Goal: Task Accomplishment & Management: Manage account settings

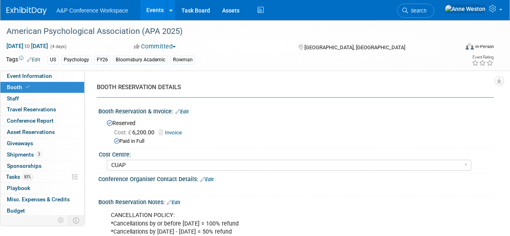
select select "CUAP"
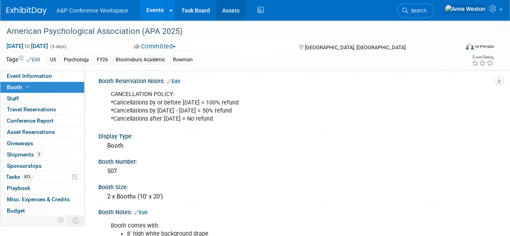
click at [228, 10] on link "Assets" at bounding box center [230, 10] width 29 height 20
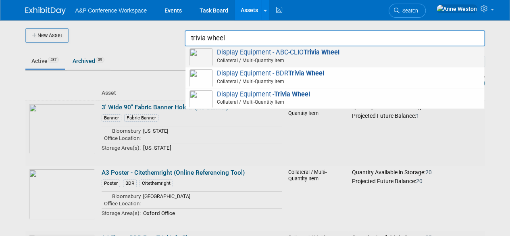
click at [263, 54] on span "Display Equipment - ABC-CLIO Trivia Wheel Collateral / Multi-Quantity Item" at bounding box center [334, 56] width 291 height 17
type input "Display Equipment - ABC-CLIO Trivia Wheel"
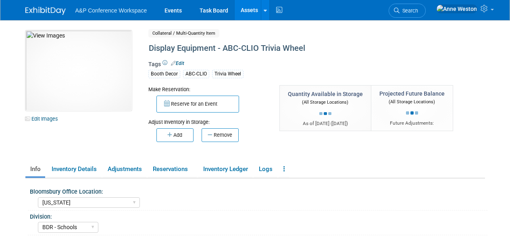
select select "[US_STATE]"
select select "BDR - Schools"
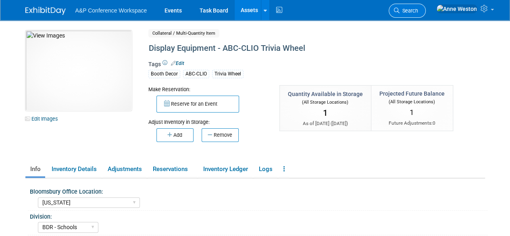
click at [418, 8] on span "Search" at bounding box center [408, 11] width 19 height 6
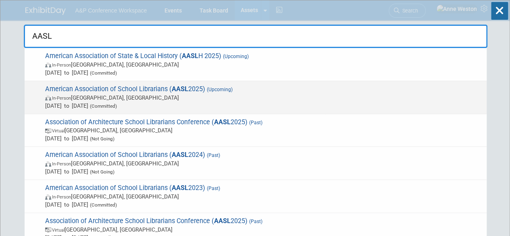
type input "AASL"
click at [67, 86] on span "American Association of School Librarians ( AASL 2025) (Upcoming) In-Person St.…" at bounding box center [263, 97] width 440 height 25
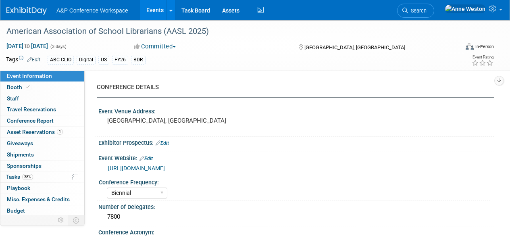
select select "Biennial"
select select "Level 1"
select select "In-Person Booth"
select select "Schools"
select select "Bloomsbury Digital Resources"
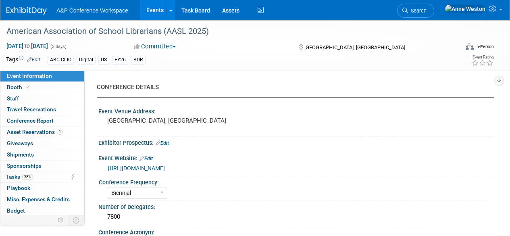
select select "[PERSON_NAME]"
select select "BDR Product Awareness and Trial Generation​"
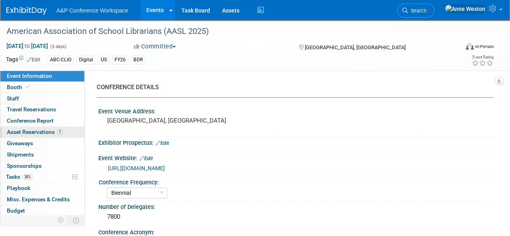
click at [37, 132] on span "Asset Reservations 1" at bounding box center [35, 132] width 56 height 6
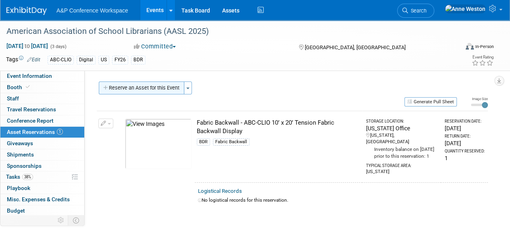
click at [164, 87] on button "Reserve an Asset for this Event" at bounding box center [141, 87] width 85 height 13
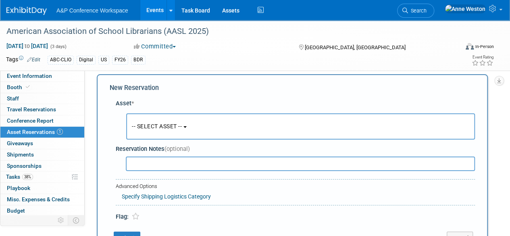
scroll to position [8, 0]
click at [160, 128] on span "-- SELECT ASSET --" at bounding box center [157, 126] width 50 height 6
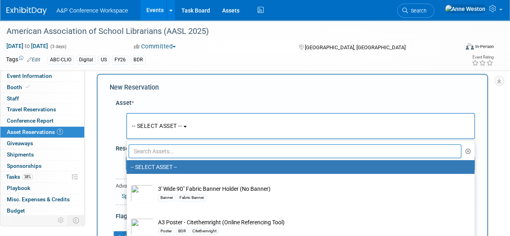
click at [155, 149] on input "text" at bounding box center [295, 151] width 333 height 14
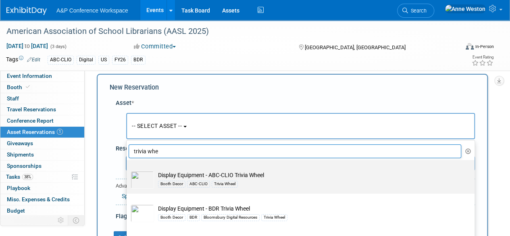
type input "trivia whe"
click at [205, 174] on td "Display Equipment - ABC-CLIO Trivia Wheel Booth Decor ABC-CLIO Trivia Wheel" at bounding box center [306, 180] width 304 height 18
click at [128, 170] on input "Display Equipment - ABC-CLIO Trivia Wheel Booth Decor ABC-CLIO Trivia Wheel" at bounding box center [125, 166] width 5 height 5
select select "10727084"
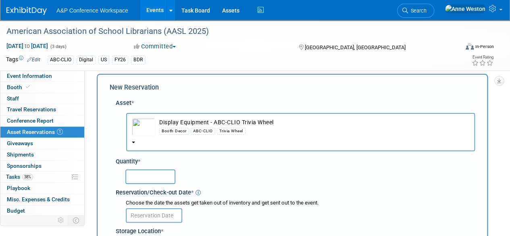
click at [160, 175] on input "text" at bounding box center [150, 176] width 50 height 15
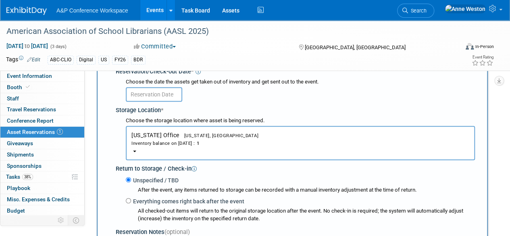
scroll to position [88, 0]
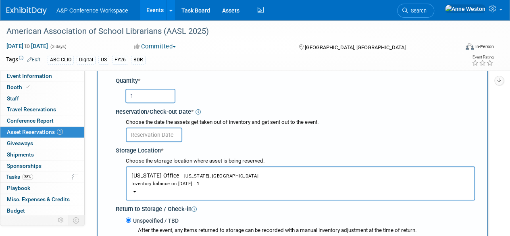
type input "1"
click at [134, 134] on input "text" at bounding box center [154, 134] width 56 height 15
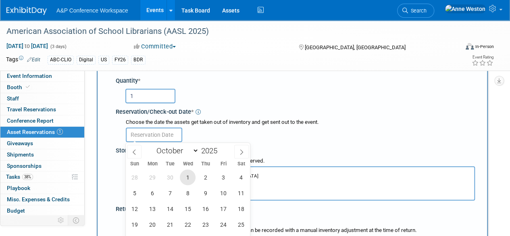
click at [188, 177] on span "1" at bounding box center [188, 177] width 16 height 16
type input "Oct 1, 2025"
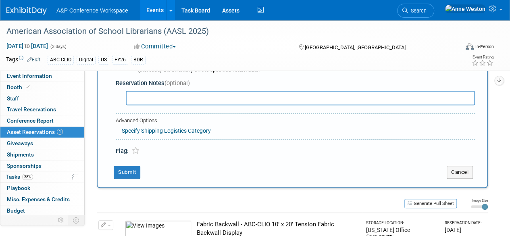
scroll to position [290, 0]
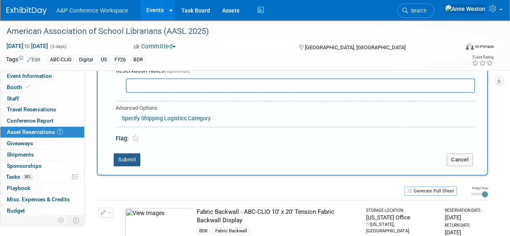
click at [130, 155] on button "Submit" at bounding box center [127, 159] width 27 height 13
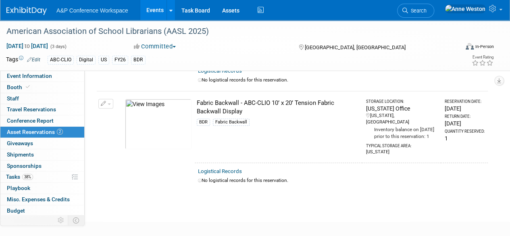
scroll to position [131, 0]
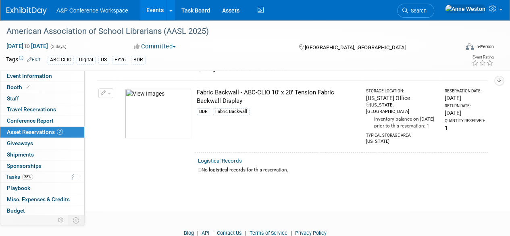
click at [159, 100] on img at bounding box center [158, 113] width 67 height 50
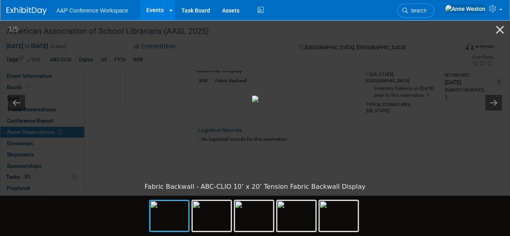
scroll to position [81, 0]
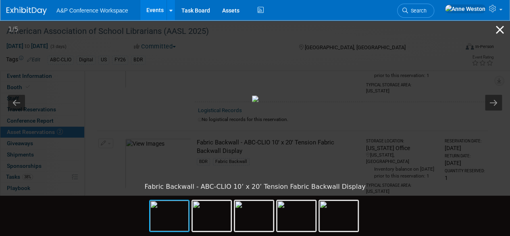
click at [501, 29] on button "Close gallery" at bounding box center [500, 29] width 20 height 19
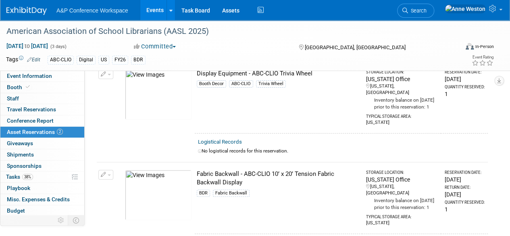
scroll to position [0, 0]
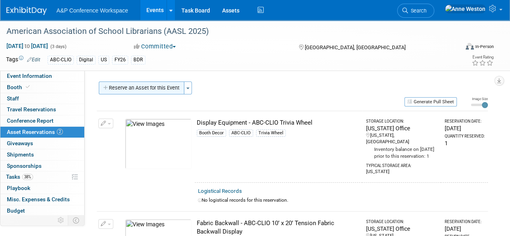
click at [157, 88] on button "Reserve an Asset for this Event" at bounding box center [141, 87] width 85 height 13
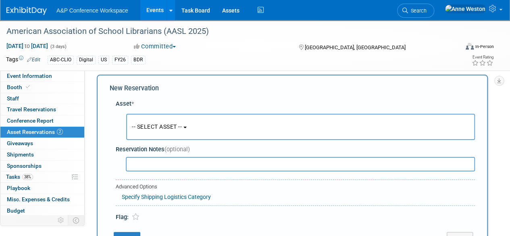
scroll to position [8, 0]
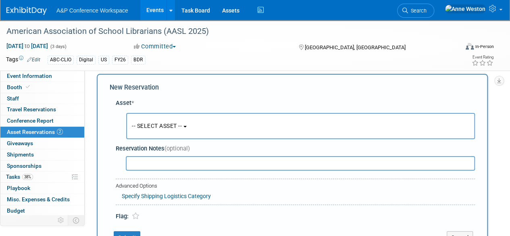
click at [163, 124] on span "-- SELECT ASSET --" at bounding box center [157, 126] width 50 height 6
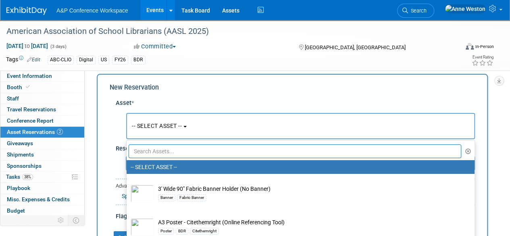
click at [161, 147] on input "text" at bounding box center [295, 151] width 333 height 14
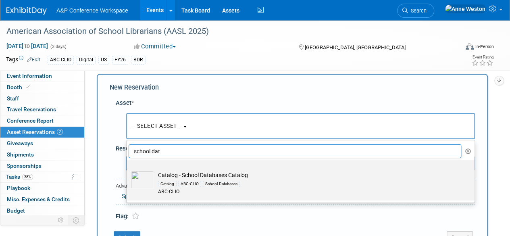
type input "school dat"
click at [191, 178] on td "Catalog - School Databases Catalog Catalog ABC-CLIO School Databases ABC-CLIO" at bounding box center [306, 183] width 304 height 25
click at [128, 170] on input "Catalog - School Databases Catalog Catalog ABC-CLIO School Databases ABC-CLIO" at bounding box center [125, 166] width 5 height 5
select select "10720589"
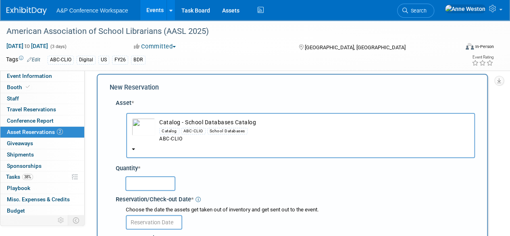
click at [153, 186] on input "text" at bounding box center [150, 183] width 50 height 15
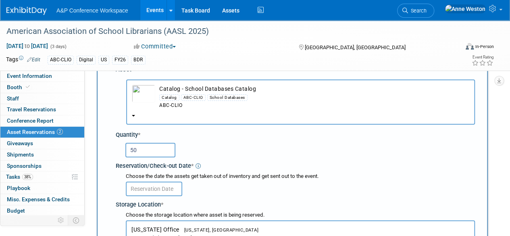
scroll to position [88, 0]
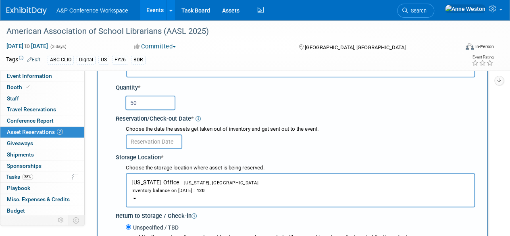
type input "50"
click at [151, 139] on input "text" at bounding box center [154, 141] width 56 height 15
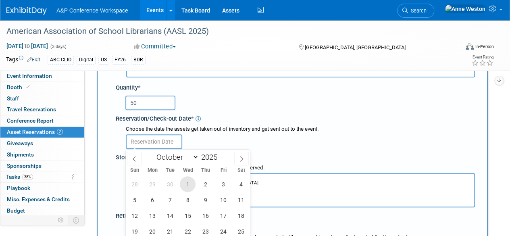
click at [188, 180] on span "1" at bounding box center [188, 184] width 16 height 16
type input "Oct 1, 2025"
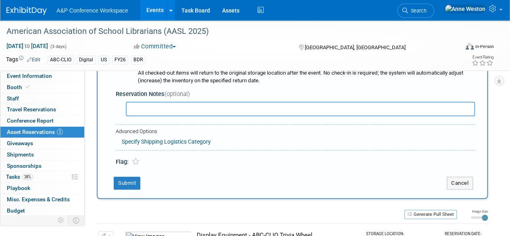
scroll to position [290, 0]
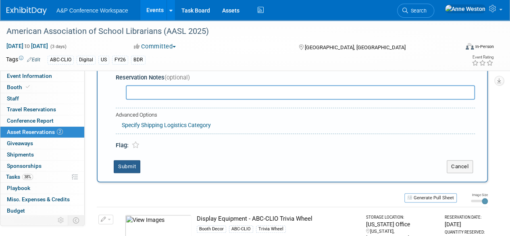
click at [132, 161] on button "Submit" at bounding box center [127, 166] width 27 height 13
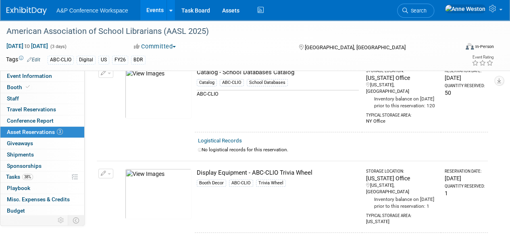
scroll to position [10, 0]
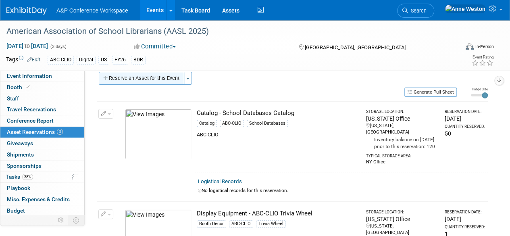
click at [173, 79] on button "Reserve an Asset for this Event" at bounding box center [141, 78] width 85 height 13
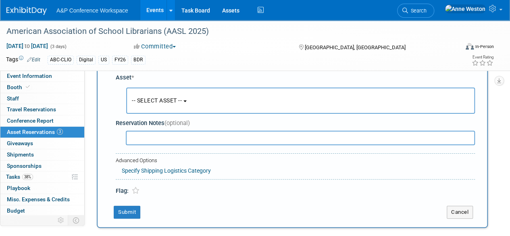
scroll to position [8, 0]
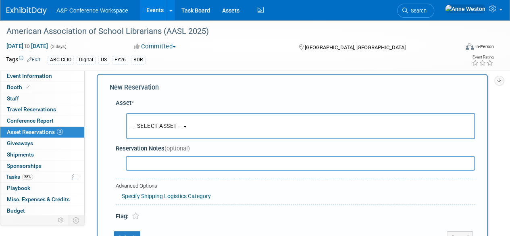
click at [172, 132] on button "-- SELECT ASSET --" at bounding box center [300, 126] width 349 height 26
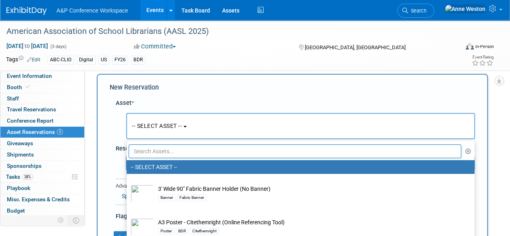
click at [169, 148] on input "text" at bounding box center [295, 151] width 333 height 14
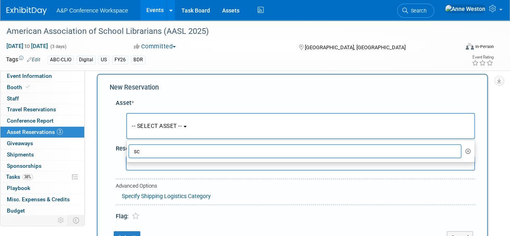
type input "s"
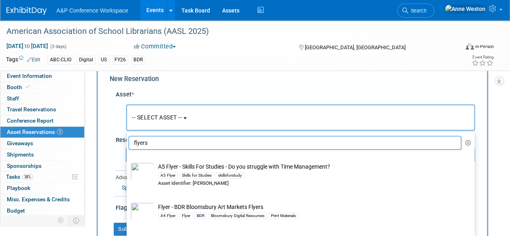
scroll to position [0, 0]
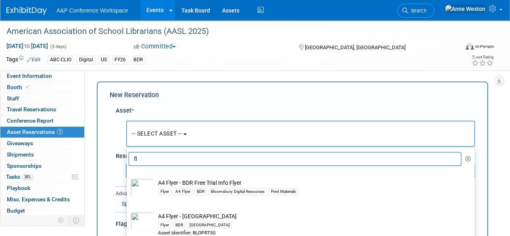
type input "f"
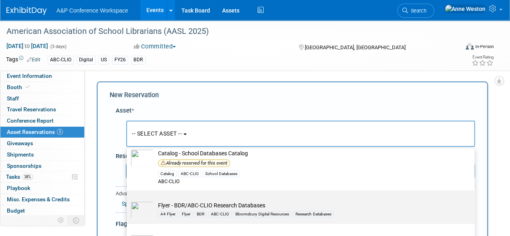
scroll to position [40, 0]
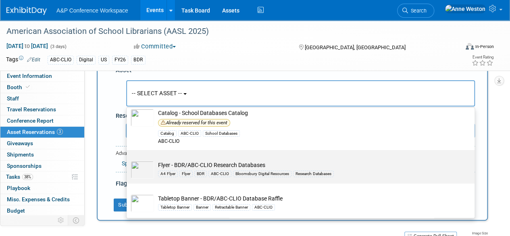
type input "database"
click at [206, 165] on td "Flyer - BDR/ABC-CLIO Research Databases A4 Flyer Flyer BDR ABC-CLIO Bloomsbury …" at bounding box center [306, 170] width 304 height 18
click at [128, 160] on input "Flyer - BDR/ABC-CLIO Research Databases A4 Flyer Flyer BDR ABC-CLIO Bloomsbury …" at bounding box center [125, 156] width 5 height 5
select select "10726997"
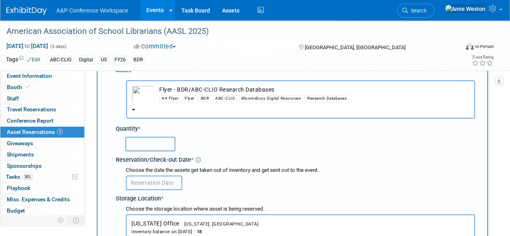
click at [156, 146] on input "text" at bounding box center [150, 144] width 50 height 15
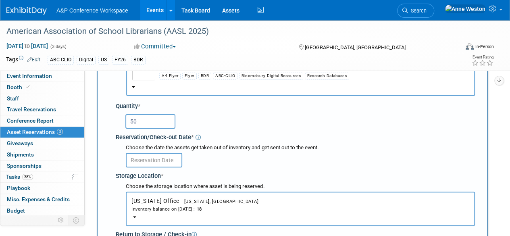
scroll to position [81, 0]
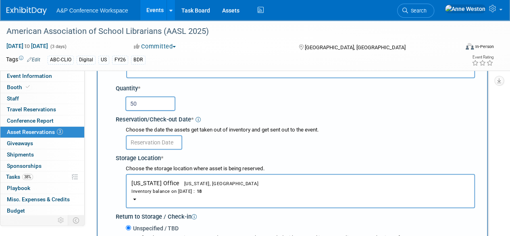
type input "50"
click at [145, 142] on input "text" at bounding box center [154, 142] width 56 height 15
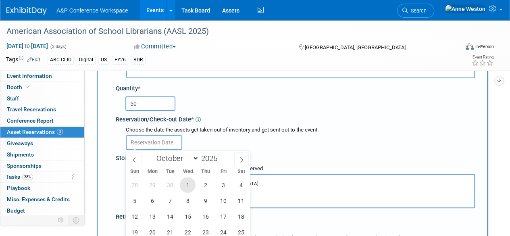
click at [189, 182] on span "1" at bounding box center [188, 185] width 16 height 16
type input "Oct 1, 2025"
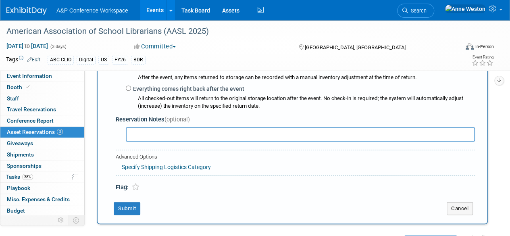
scroll to position [242, 0]
click at [121, 204] on button "Submit" at bounding box center [127, 207] width 27 height 13
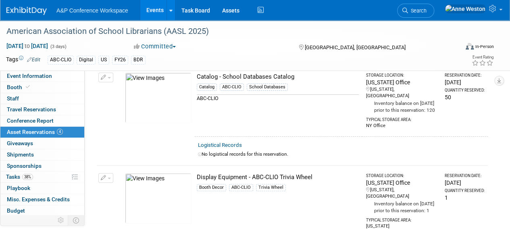
scroll to position [0, 0]
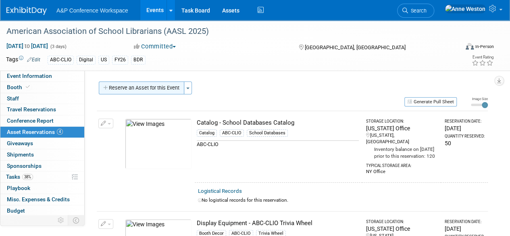
click at [173, 85] on button "Reserve an Asset for this Event" at bounding box center [141, 87] width 85 height 13
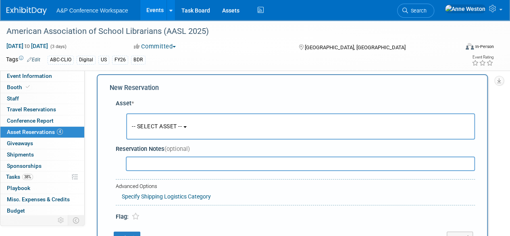
scroll to position [8, 0]
click at [161, 125] on span "-- SELECT ASSET --" at bounding box center [157, 126] width 50 height 6
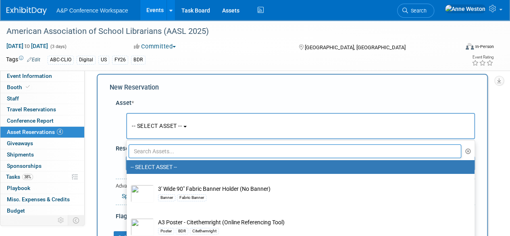
click at [160, 149] on input "text" at bounding box center [295, 151] width 333 height 14
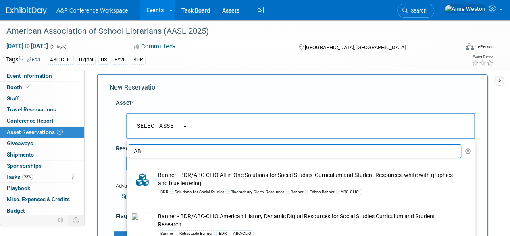
type input "A"
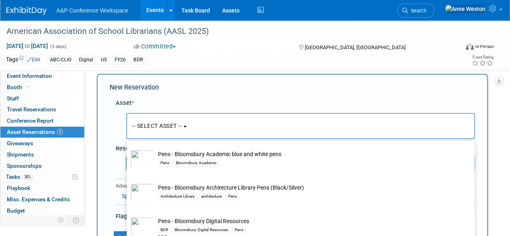
scroll to position [81, 0]
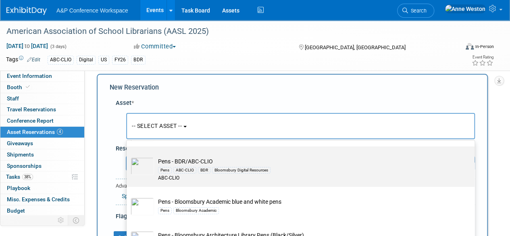
type input "Pens"
click at [189, 159] on td "Pens - BDR/ABC-CLIO Pens ABC-CLIO BDR Bloomsbury Digital Resources ABC-CLIO" at bounding box center [306, 169] width 304 height 25
click at [128, 156] on input "Pens - BDR/ABC-CLIO Pens ABC-CLIO BDR Bloomsbury Digital Resources ABC-CLIO" at bounding box center [125, 153] width 5 height 5
select select "10720591"
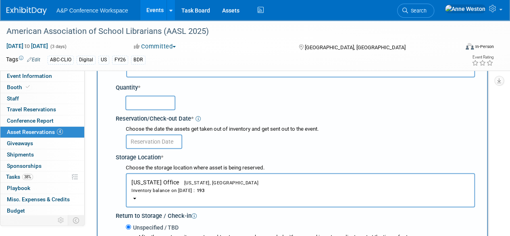
scroll to position [48, 0]
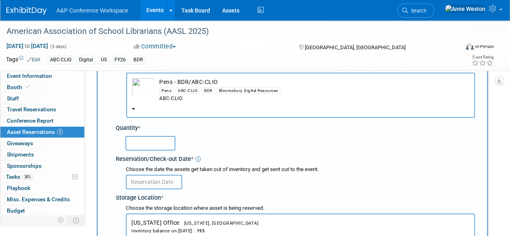
click at [143, 140] on input "text" at bounding box center [150, 143] width 50 height 15
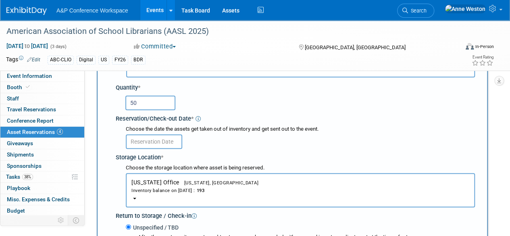
type input "50"
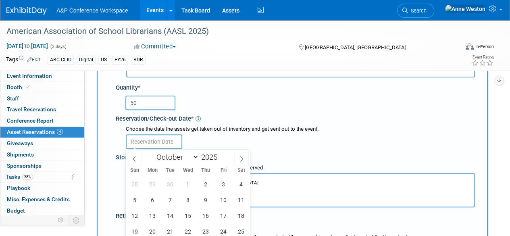
click at [147, 139] on input "text" at bounding box center [154, 141] width 56 height 15
click at [185, 180] on span "1" at bounding box center [188, 184] width 16 height 16
type input "Oct 1, 2025"
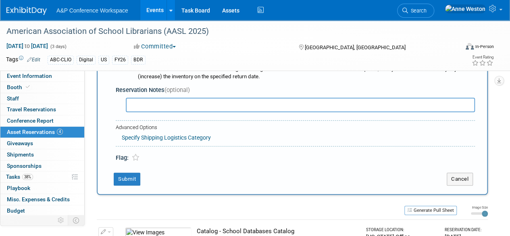
scroll to position [290, 0]
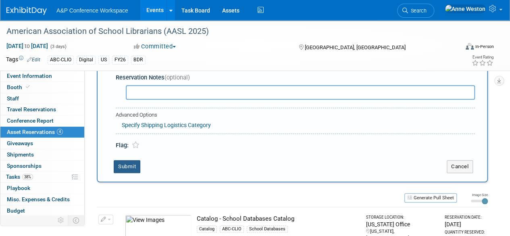
click at [125, 164] on button "Submit" at bounding box center [127, 166] width 27 height 13
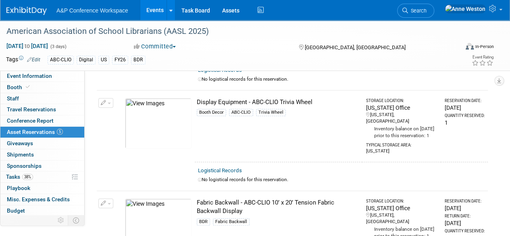
scroll to position [0, 0]
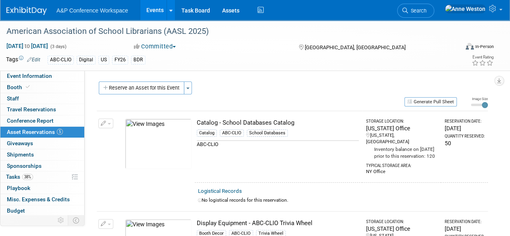
click at [160, 84] on button "Reserve an Asset for this Event" at bounding box center [141, 87] width 85 height 13
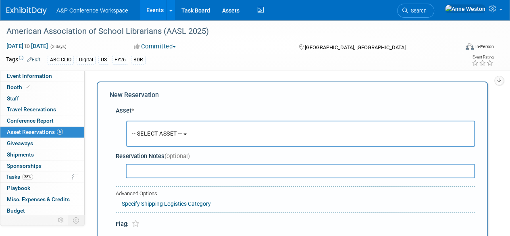
scroll to position [8, 0]
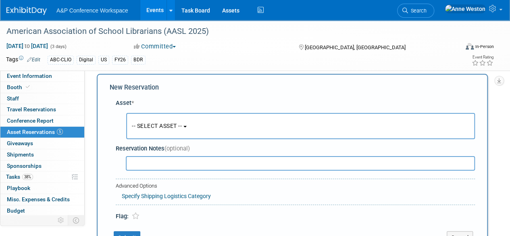
click at [176, 121] on button "-- SELECT ASSET --" at bounding box center [300, 126] width 349 height 26
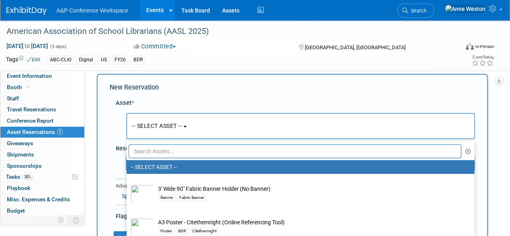
click at [160, 148] on input "text" at bounding box center [295, 151] width 333 height 14
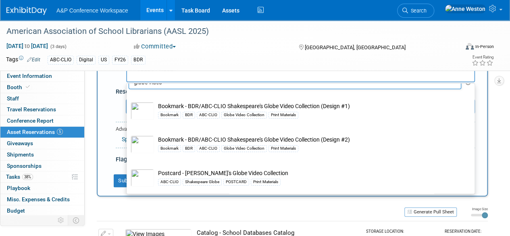
scroll to position [48, 0]
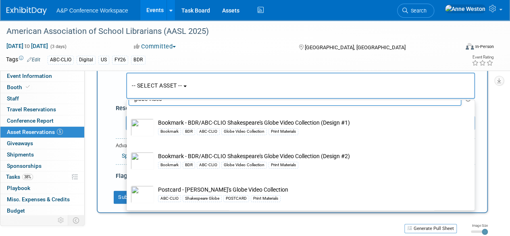
type input "globe video"
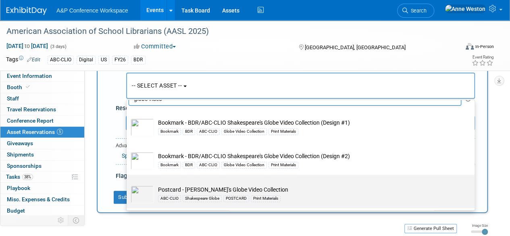
click at [229, 188] on td "Postcard - Shakespeare's Globe Video Collection ABC-CLIO Shakespeare Globe POST…" at bounding box center [306, 194] width 304 height 18
click at [128, 184] on input "Postcard - Shakespeare's Globe Video Collection ABC-CLIO Shakespeare Globe POST…" at bounding box center [125, 181] width 5 height 5
select select "10727824"
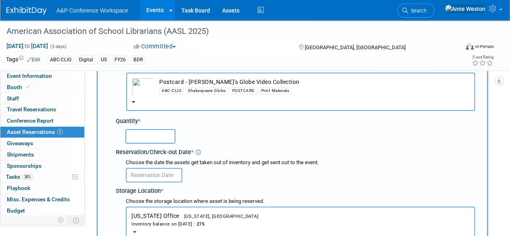
click at [148, 132] on input "text" at bounding box center [150, 136] width 50 height 15
type input "30"
click at [157, 177] on input "text" at bounding box center [154, 175] width 56 height 15
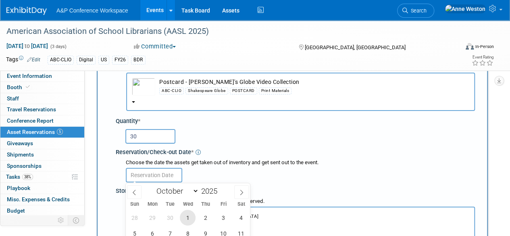
click at [186, 212] on span "1" at bounding box center [188, 218] width 16 height 16
type input "Oct 1, 2025"
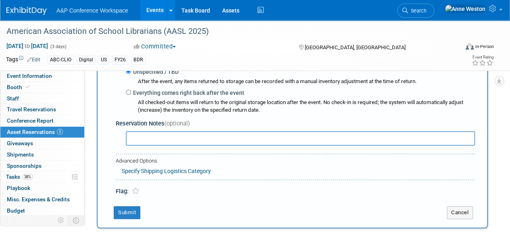
scroll to position [250, 0]
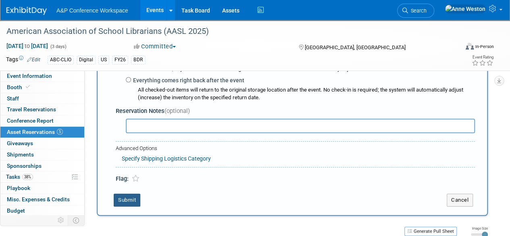
click at [127, 198] on button "Submit" at bounding box center [127, 199] width 27 height 13
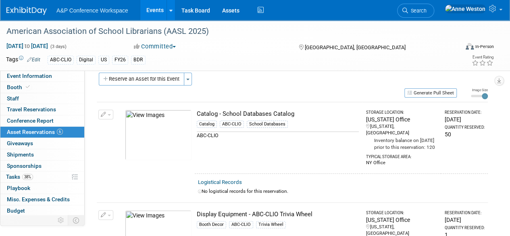
scroll to position [0, 0]
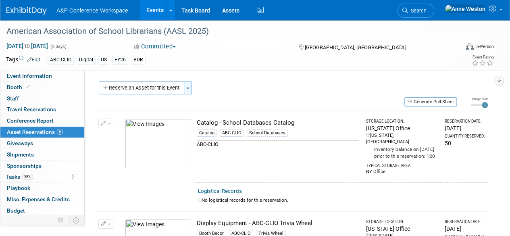
click at [185, 86] on button "Toggle Dropdown" at bounding box center [188, 87] width 8 height 13
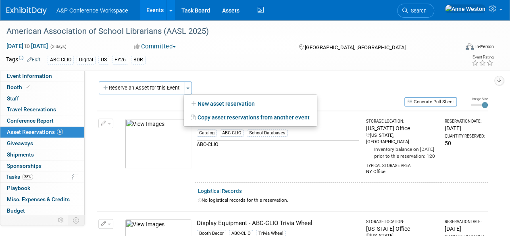
click at [165, 96] on div "Generate Pull Sheet" at bounding box center [277, 101] width 360 height 10
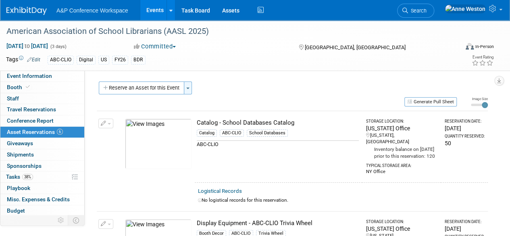
click at [185, 86] on button "Toggle Dropdown" at bounding box center [188, 87] width 8 height 13
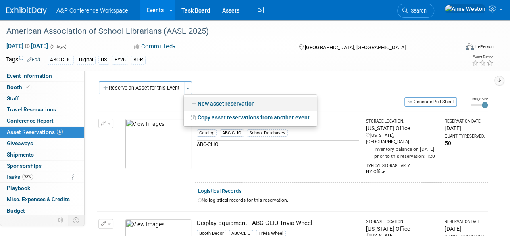
click at [217, 101] on link "New asset reservation" at bounding box center [250, 104] width 133 height 14
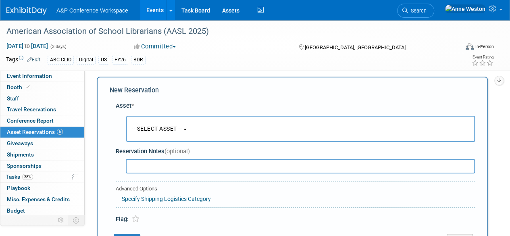
scroll to position [8, 0]
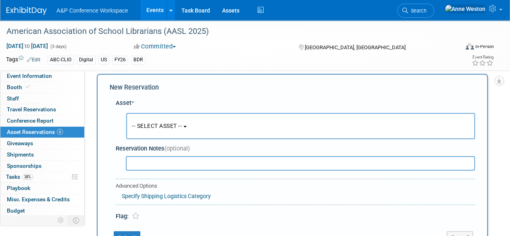
click at [175, 128] on span "-- SELECT ASSET --" at bounding box center [157, 126] width 50 height 6
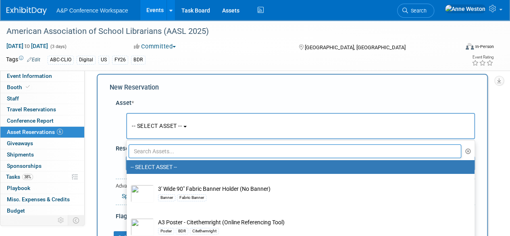
click at [173, 150] on input "text" at bounding box center [295, 151] width 333 height 14
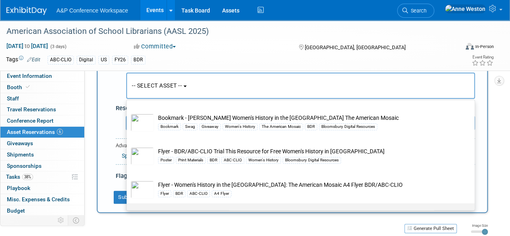
scroll to position [79, 0]
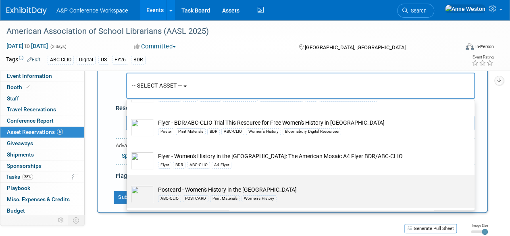
type input "women"
click at [211, 189] on td "Postcard - Women's History in the United States ABC-CLIO POSTCARD Print Materia…" at bounding box center [306, 194] width 304 height 18
click at [128, 184] on input "Postcard - Women's History in the United States ABC-CLIO POSTCARD Print Materia…" at bounding box center [125, 181] width 5 height 5
select select "10727823"
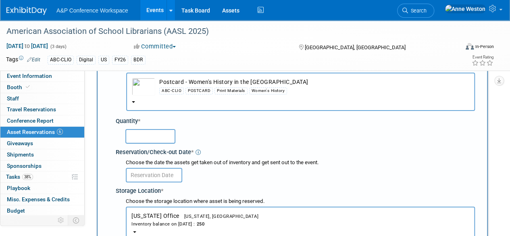
click at [143, 135] on input "text" at bounding box center [150, 136] width 50 height 15
type input "30"
click at [144, 173] on input "text" at bounding box center [154, 175] width 56 height 15
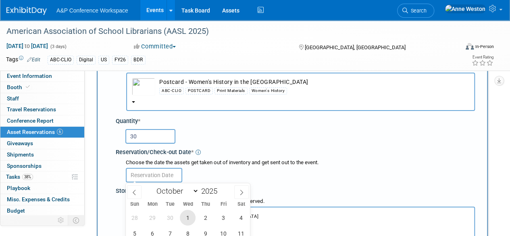
click at [187, 219] on span "1" at bounding box center [188, 218] width 16 height 16
type input "Oct 1, 2025"
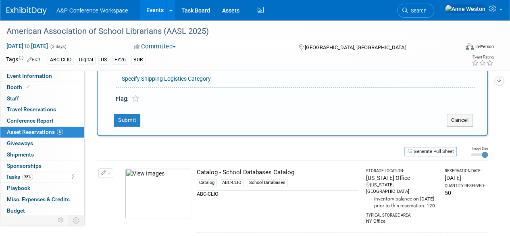
scroll to position [330, 0]
click at [127, 118] on button "Submit" at bounding box center [127, 119] width 27 height 13
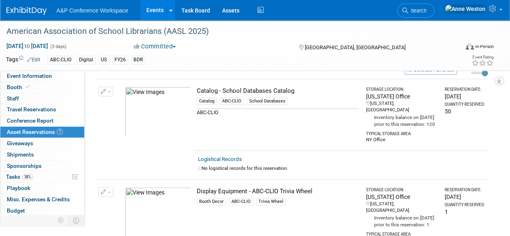
scroll to position [0, 0]
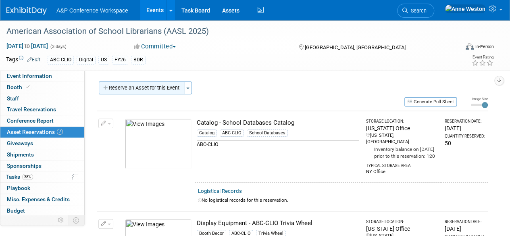
click at [156, 84] on button "Reserve an Asset for this Event" at bounding box center [141, 87] width 85 height 13
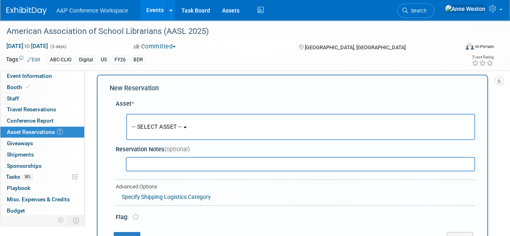
scroll to position [8, 0]
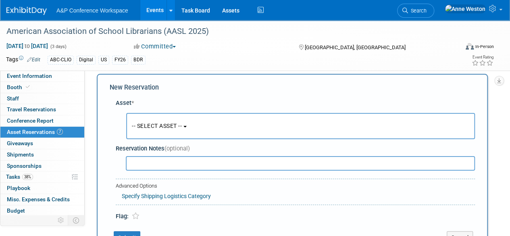
click at [174, 130] on button "-- SELECT ASSET --" at bounding box center [300, 126] width 349 height 26
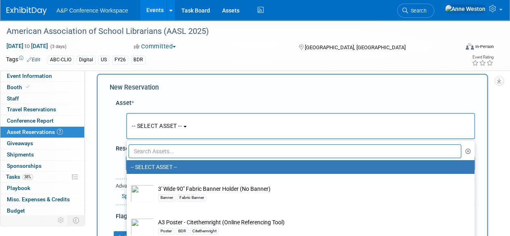
click at [168, 155] on input "text" at bounding box center [295, 151] width 333 height 14
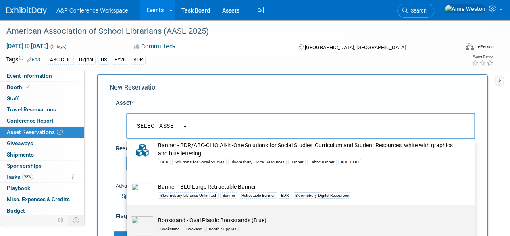
scroll to position [40, 0]
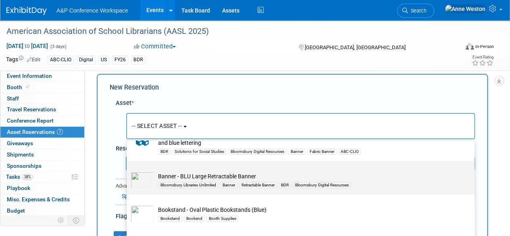
type input "BLU"
click at [211, 177] on td "Banner - BLU Large Retractable Banner Bloomsbury Libraries Unlimited Banner Ret…" at bounding box center [306, 181] width 304 height 18
click at [128, 171] on input "Banner - BLU Large Retractable Banner Bloomsbury Libraries Unlimited Banner Ret…" at bounding box center [125, 167] width 5 height 5
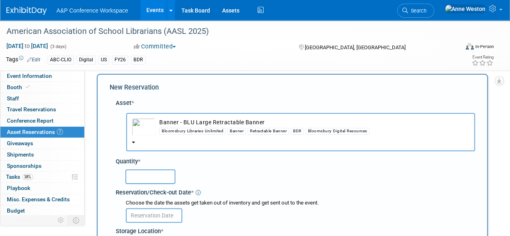
select select "10726968"
click at [150, 183] on input "text" at bounding box center [150, 176] width 50 height 15
type input "1"
click at [160, 211] on input "text" at bounding box center [154, 215] width 56 height 15
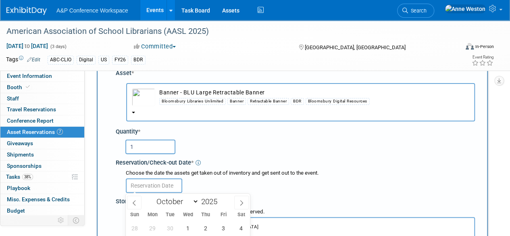
scroll to position [48, 0]
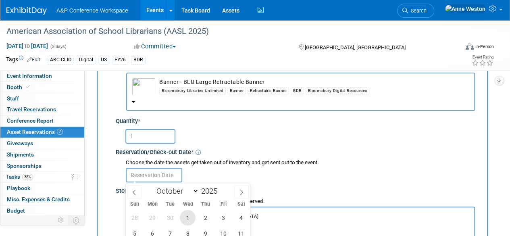
click at [186, 214] on span "1" at bounding box center [188, 218] width 16 height 16
type input "Oct 1, 2025"
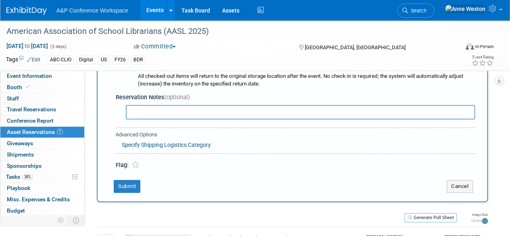
scroll to position [290, 0]
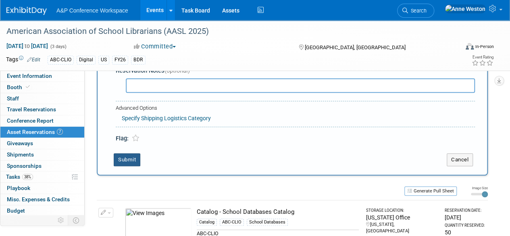
click at [130, 159] on button "Submit" at bounding box center [127, 159] width 27 height 13
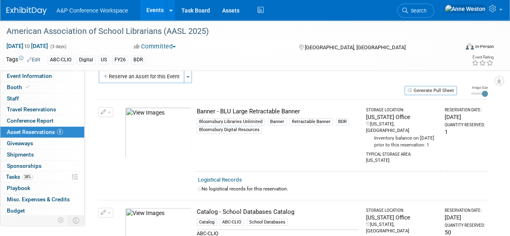
scroll to position [0, 0]
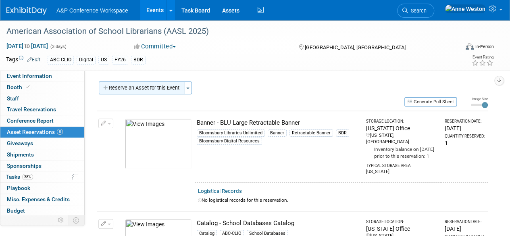
click at [160, 88] on button "Reserve an Asset for this Event" at bounding box center [141, 87] width 85 height 13
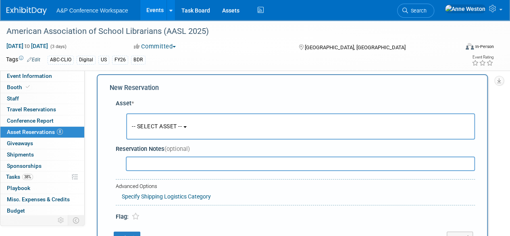
scroll to position [8, 0]
click at [169, 126] on span "-- SELECT ASSET --" at bounding box center [157, 126] width 50 height 6
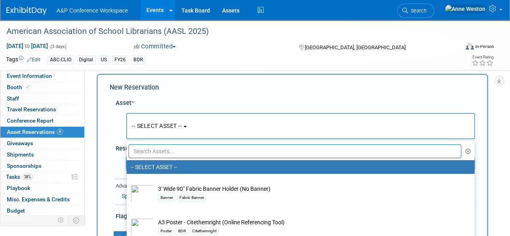
click at [176, 154] on input "text" at bounding box center [295, 151] width 333 height 14
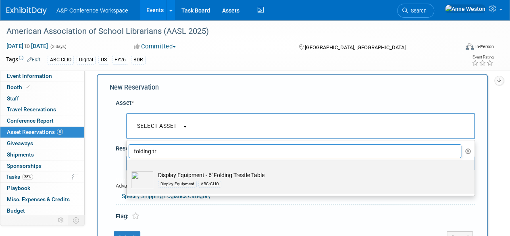
type input "folding tr"
click at [185, 172] on td "Display Equipment - 6' Folding Trestle Table Display Equipment ABC-CLIO" at bounding box center [306, 180] width 304 height 18
click at [128, 170] on input "Display Equipment - 6' Folding Trestle Table Display Equipment ABC-CLIO" at bounding box center [125, 166] width 5 height 5
select select "10725501"
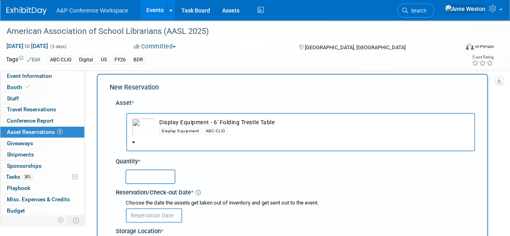
click at [162, 178] on input "text" at bounding box center [150, 176] width 50 height 15
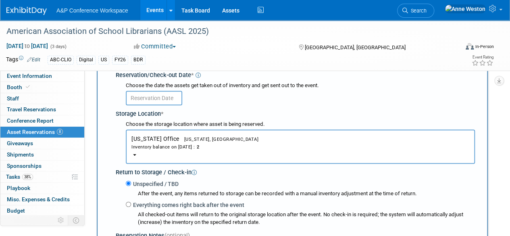
scroll to position [48, 0]
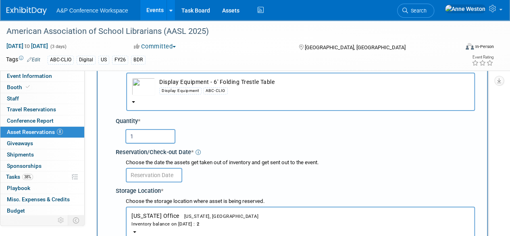
type input "1"
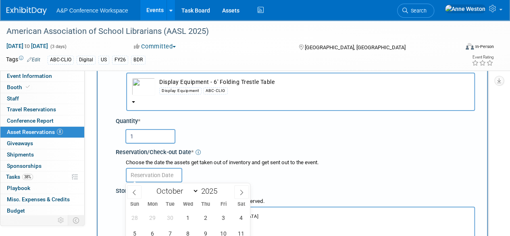
click at [137, 169] on input "text" at bounding box center [154, 175] width 56 height 15
click at [185, 218] on span "1" at bounding box center [188, 218] width 16 height 16
type input "Oct 1, 2025"
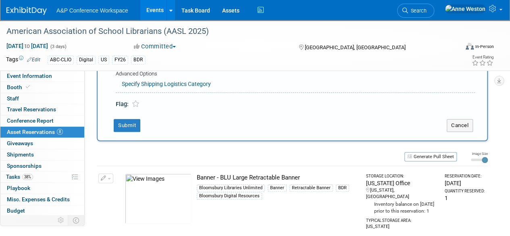
scroll to position [330, 0]
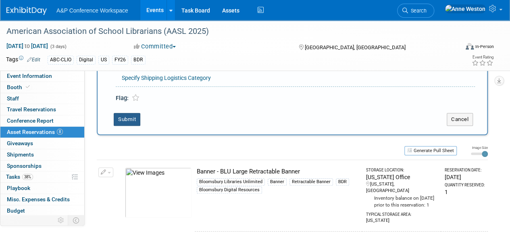
click at [127, 116] on button "Submit" at bounding box center [127, 119] width 27 height 13
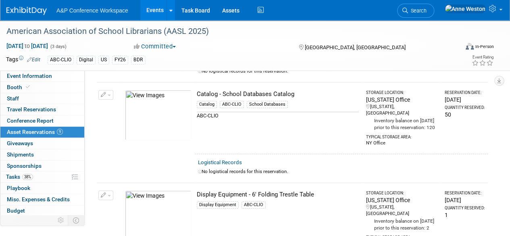
scroll to position [0, 0]
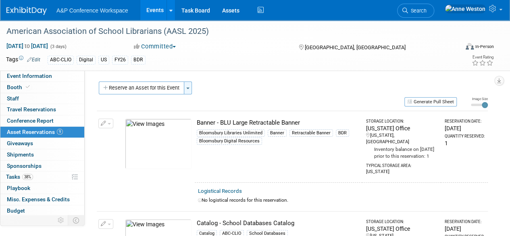
click at [187, 87] on span "button" at bounding box center [187, 88] width 3 height 2
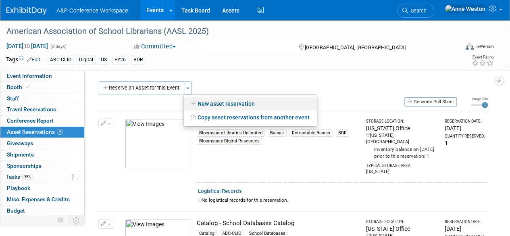
click at [214, 106] on link "New asset reservation" at bounding box center [250, 104] width 133 height 14
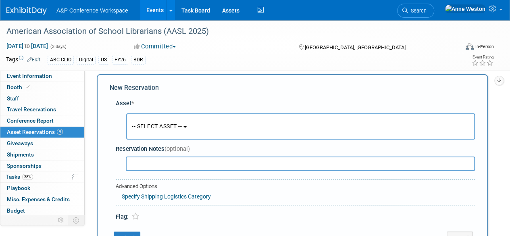
scroll to position [8, 0]
click at [189, 125] on button "-- SELECT ASSET --" at bounding box center [300, 126] width 349 height 26
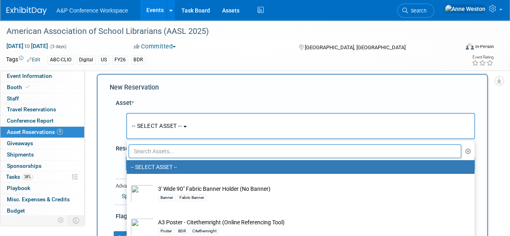
click at [181, 150] on input "text" at bounding box center [295, 151] width 333 height 14
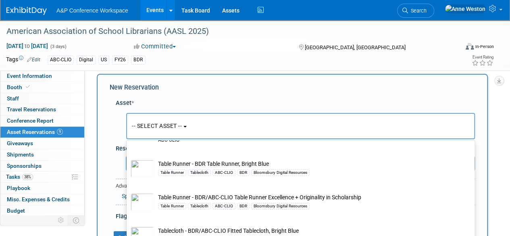
scroll to position [1371, 0]
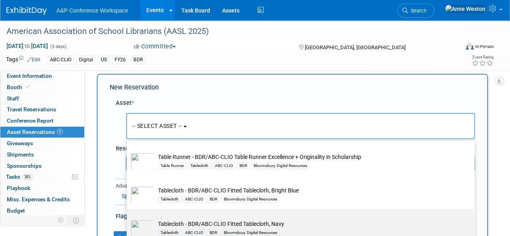
type input "ABC-Clio"
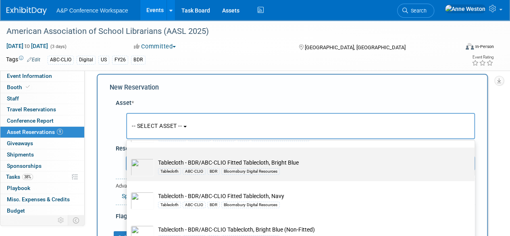
scroll to position [1411, 0]
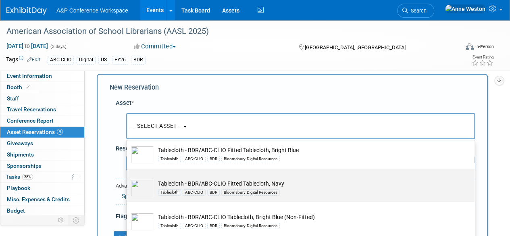
click at [210, 182] on td "Tablecloth - BDR/ABC-CLIO Fitted Tablecloth, Navy Tablecloth ABC-CLIO BDR Bloom…" at bounding box center [306, 188] width 304 height 18
click at [128, 178] on input "Tablecloth - BDR/ABC-CLIO Fitted Tablecloth, Navy Tablecloth ABC-CLIO BDR Bloom…" at bounding box center [125, 175] width 5 height 5
select select "10728635"
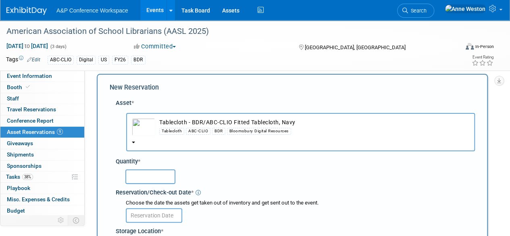
click at [157, 175] on input "text" at bounding box center [150, 176] width 50 height 15
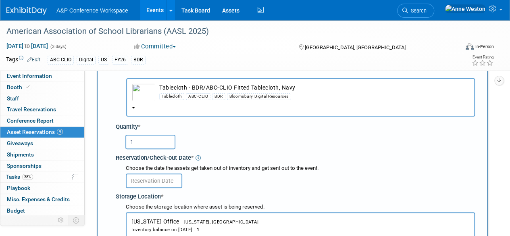
scroll to position [88, 0]
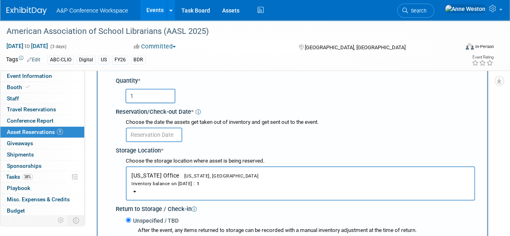
type input "1"
click at [144, 135] on input "text" at bounding box center [154, 134] width 56 height 15
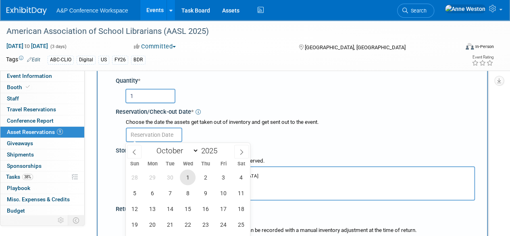
click at [188, 172] on span "1" at bounding box center [188, 177] width 16 height 16
type input "Oct 1, 2025"
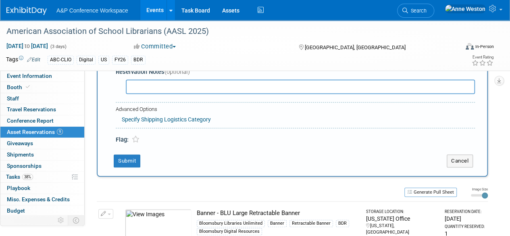
scroll to position [290, 0]
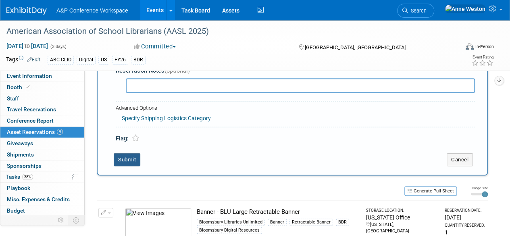
click at [130, 161] on button "Submit" at bounding box center [127, 159] width 27 height 13
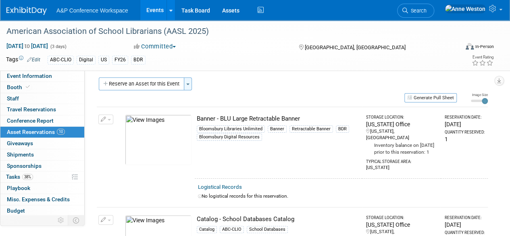
scroll to position [0, 0]
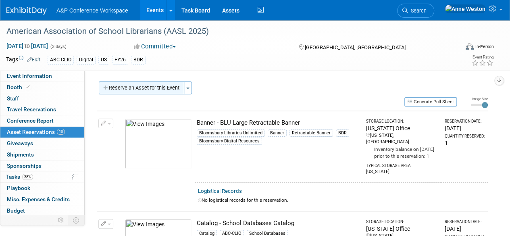
click at [184, 88] on button "Reserve an Asset for this Event" at bounding box center [141, 87] width 85 height 13
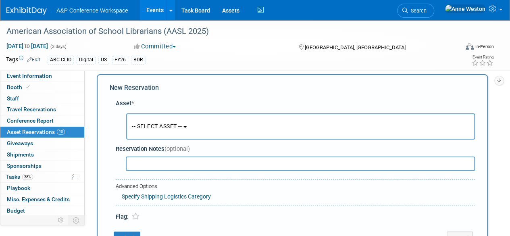
scroll to position [8, 0]
click at [172, 126] on span "-- SELECT ASSET --" at bounding box center [157, 126] width 50 height 6
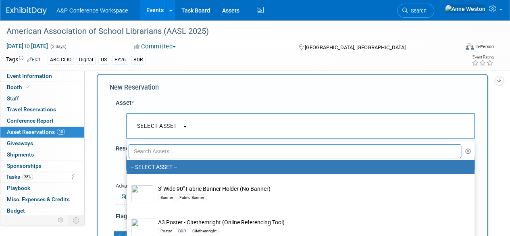
click at [169, 154] on input "text" at bounding box center [295, 151] width 333 height 14
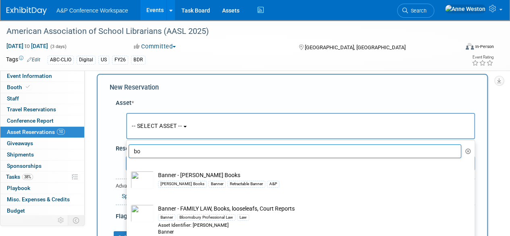
type input "b"
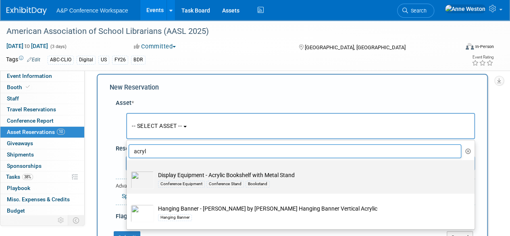
type input "acryl"
click at [183, 172] on td "Display Equipment - Acrylic Bookshelf with Metal Stand Conference Equipment Con…" at bounding box center [306, 180] width 304 height 18
click at [128, 170] on input "Display Equipment - Acrylic Bookshelf with Metal Stand Conference Equipment Con…" at bounding box center [125, 166] width 5 height 5
select select "10726103"
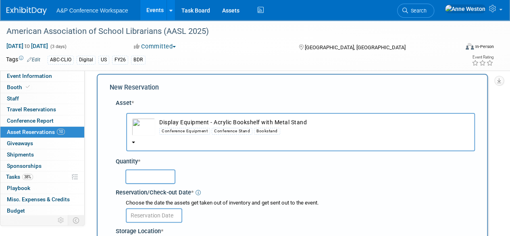
click at [164, 175] on input "text" at bounding box center [150, 176] width 50 height 15
type input "2"
click at [154, 216] on input "text" at bounding box center [154, 215] width 56 height 15
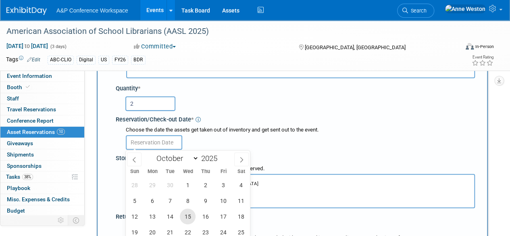
scroll to position [88, 0]
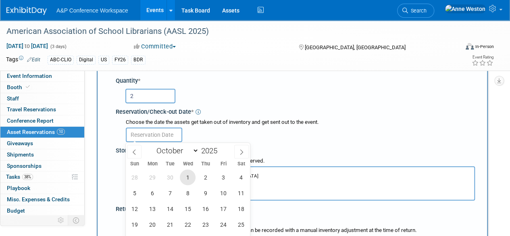
click at [185, 175] on span "1" at bounding box center [188, 177] width 16 height 16
type input "Oct 1, 2025"
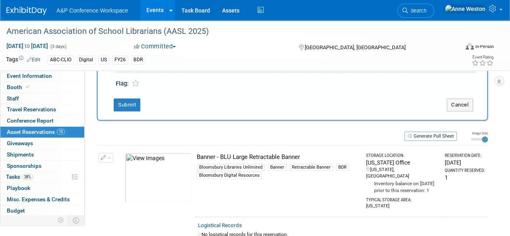
scroll to position [250, 0]
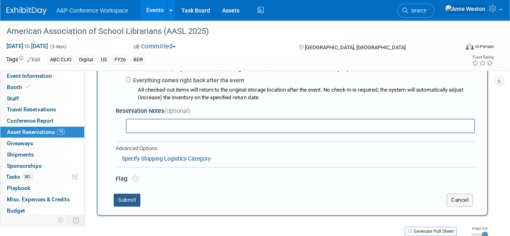
click at [129, 197] on button "Submit" at bounding box center [127, 199] width 27 height 13
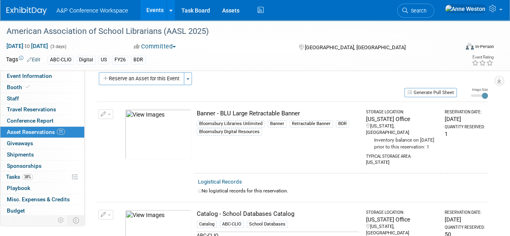
scroll to position [0, 0]
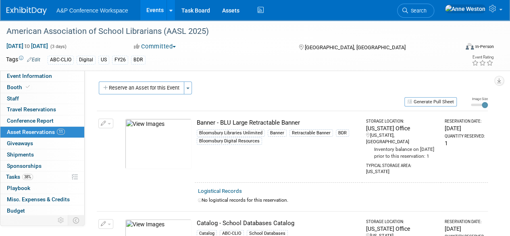
click at [330, 56] on div "ABC-CLIO Digital US FY26 BDR" at bounding box center [229, 60] width 363 height 9
click at [222, 8] on link "Assets" at bounding box center [230, 10] width 29 height 20
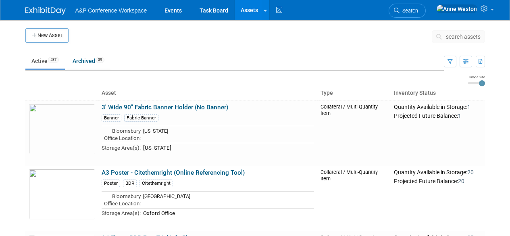
click at [461, 37] on span "search assets" at bounding box center [463, 36] width 35 height 6
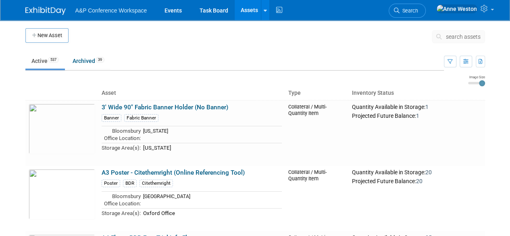
click at [461, 37] on span "search assets" at bounding box center [463, 36] width 35 height 6
click at [445, 33] on button "search assets" at bounding box center [458, 36] width 53 height 13
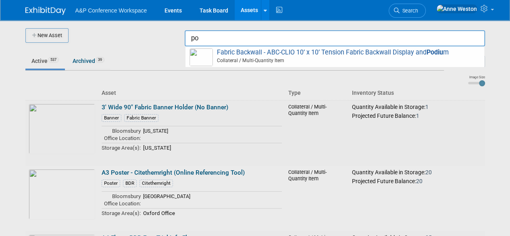
type input "p"
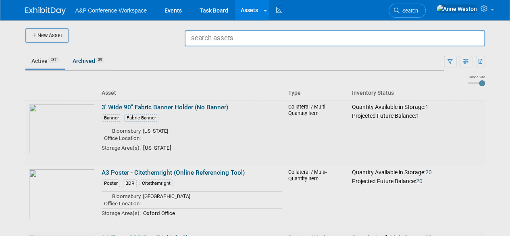
click at [255, 137] on div at bounding box center [255, 118] width 0 height 236
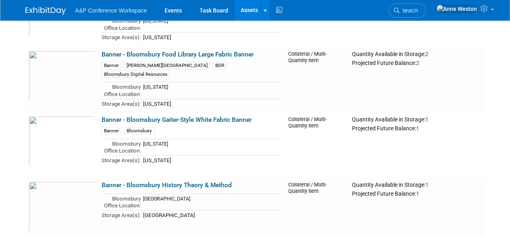
scroll to position [2580, 0]
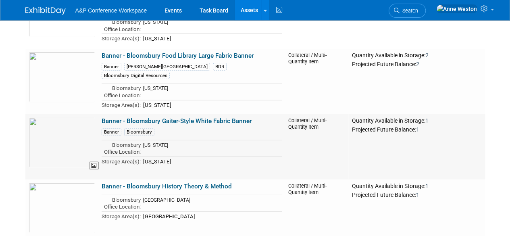
click at [62, 133] on img at bounding box center [62, 142] width 67 height 50
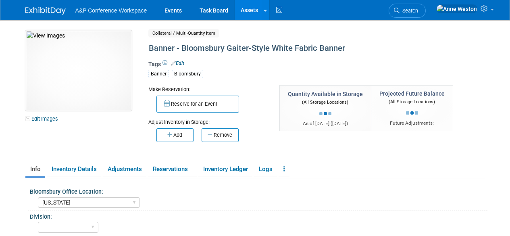
select select "[US_STATE]"
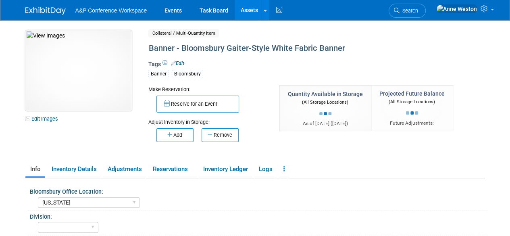
click at [104, 99] on img at bounding box center [78, 70] width 106 height 81
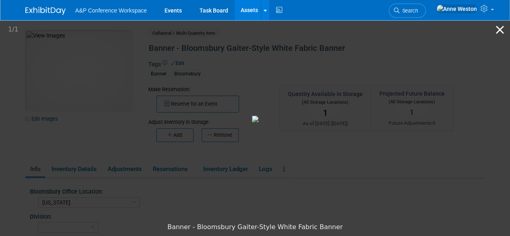
click at [498, 25] on button "Close gallery" at bounding box center [500, 29] width 20 height 19
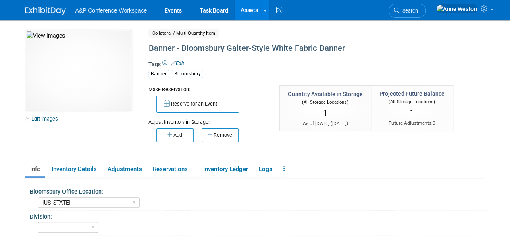
click at [247, 7] on link "Assets" at bounding box center [249, 10] width 29 height 20
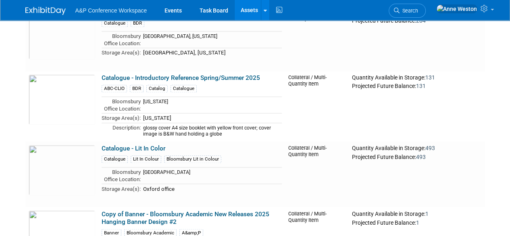
scroll to position [12900, 0]
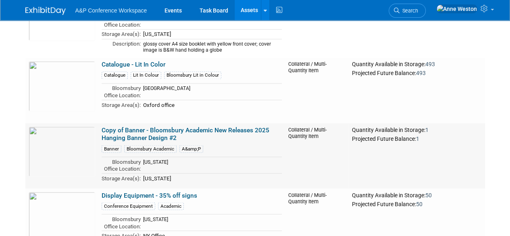
click at [162, 126] on link "Copy of Banner - Bloomsbury Academic New Releases 2025 Hanging Banner Design #2" at bounding box center [186, 133] width 168 height 15
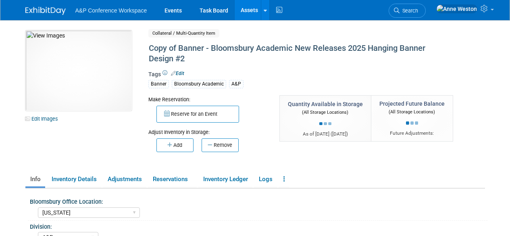
select select "[US_STATE]"
select select "A&P"
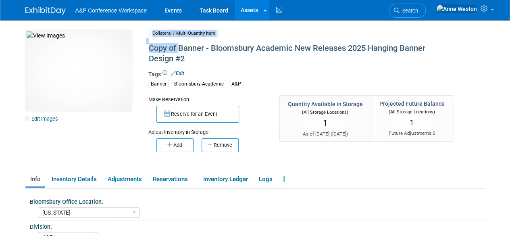
drag, startPoint x: 180, startPoint y: 49, endPoint x: 138, endPoint y: 49, distance: 41.9
click at [138, 49] on div "10031442-10728672-fbb4008b-3075-485f-a9cf-a9edc229bba2.jpg Edit Images Collater…" at bounding box center [255, 97] width 472 height 135
click at [240, 79] on div "Banner Bloomsbury Academic A&P" at bounding box center [299, 84] width 302 height 10
click at [184, 54] on div "Copy of Banner - Bloomsbury Academic New Releases 2025 Hanging Banner Design #2" at bounding box center [298, 53] width 305 height 25
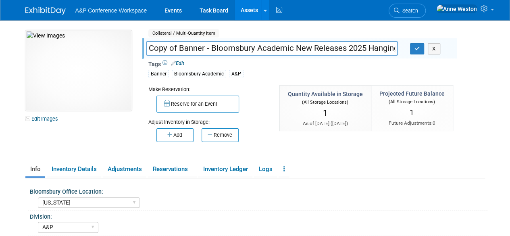
drag, startPoint x: 179, startPoint y: 47, endPoint x: 132, endPoint y: 44, distance: 47.3
click at [132, 44] on div "10031442-10728672-fbb4008b-3075-485f-a9cf-a9edc229bba2.jpg Edit Images Collater…" at bounding box center [255, 92] width 472 height 125
type input "Banner - Bloomsbury Academic New Releases 2025 Hanging Banner Design #2"
click at [415, 46] on icon "button" at bounding box center [417, 48] width 6 height 5
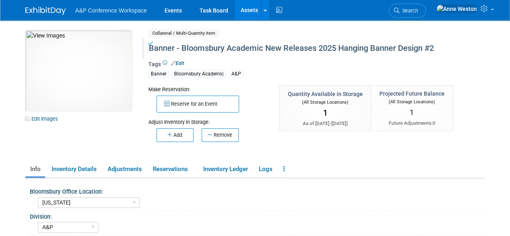
click at [246, 10] on link "Assets" at bounding box center [249, 10] width 29 height 20
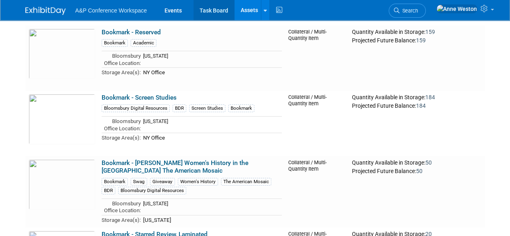
scroll to position [7417, 0]
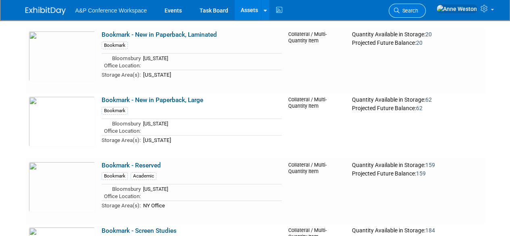
click at [418, 12] on span "Search" at bounding box center [408, 11] width 19 height 6
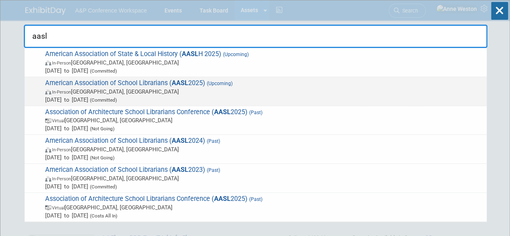
type input "aasl"
click at [163, 83] on span "American Association of School Librarians ( AASL 2025) (Upcoming) In-Person St.…" at bounding box center [263, 91] width 440 height 25
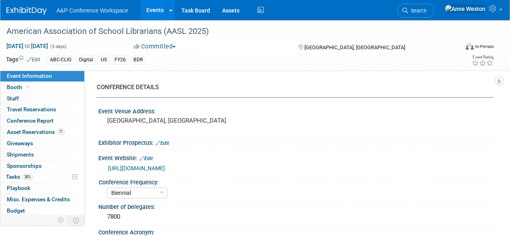
select select "Biennial"
select select "Level 1"
select select "In-Person Booth"
select select "Schools"
select select "Bloomsbury Digital Resources"
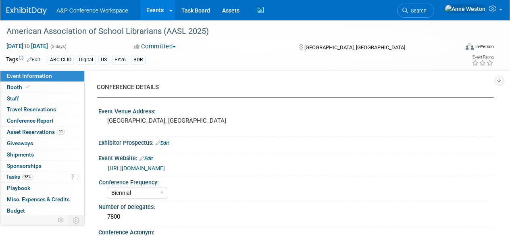
select select "Anne Weston"
select select "Mark Strong"
select select "Veronica Dove"
select select "BDR Product Awareness and Trial Generation​"
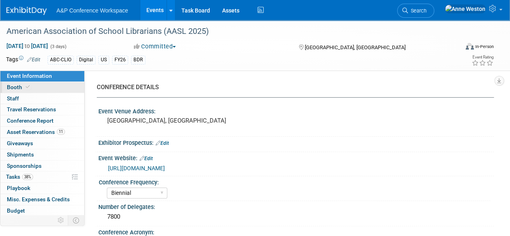
click at [33, 85] on link "Booth" at bounding box center [42, 87] width 84 height 11
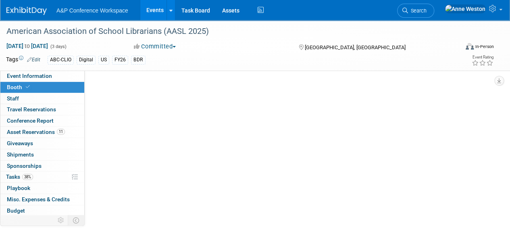
select select "CLDC - Digital/BDR"
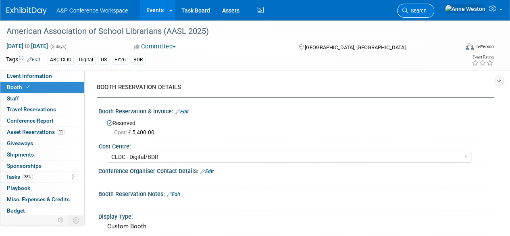
click at [434, 5] on link "Search" at bounding box center [415, 11] width 37 height 14
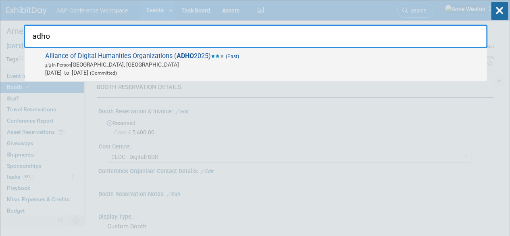
type input "adho"
click at [116, 58] on span "Alliance of Digital Humanities Organizations ( ADHO 2025) (Past) In-Person Lisb…" at bounding box center [263, 64] width 440 height 25
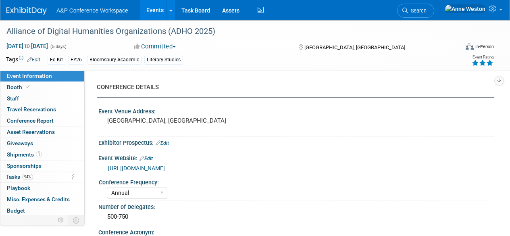
select select "Annual"
select select "Level 3"
select select "Ed Kit"
select select "Literary Studies"
select select "Bloomsbury Academic"
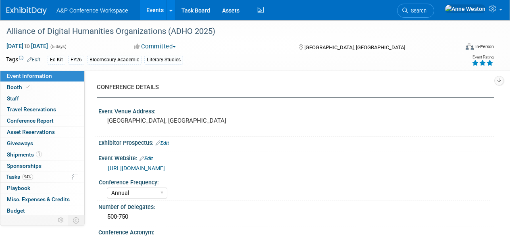
select select "[PERSON_NAME]"
select select "Networking/Commissioning"
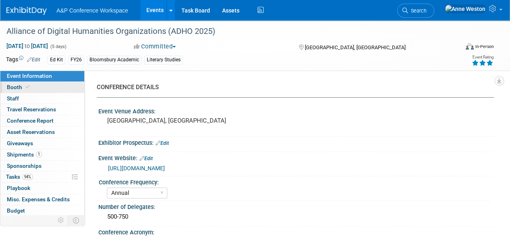
click at [35, 86] on link "Booth" at bounding box center [42, 87] width 84 height 11
select select "COBA"
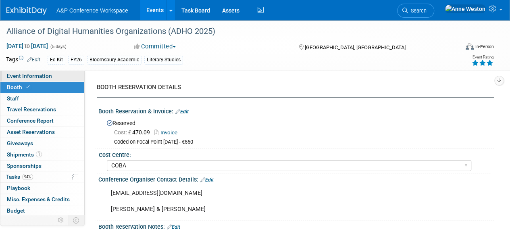
click at [67, 72] on link "Event Information" at bounding box center [42, 76] width 84 height 11
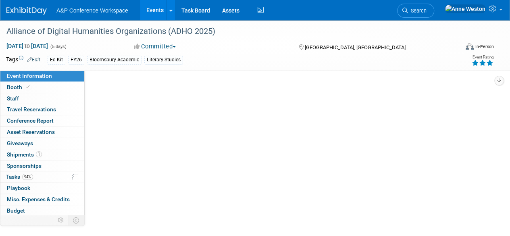
select select "Annual"
select select "Level 3"
select select "Ed Kit"
select select "Literary Studies"
select select "Bloomsbury Academic"
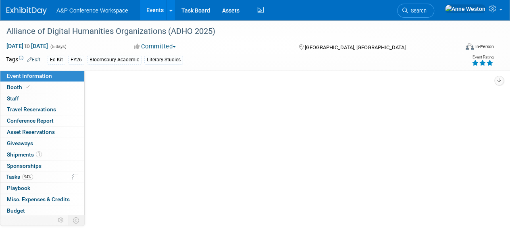
select select "[PERSON_NAME]"
select select "Networking/Commissioning"
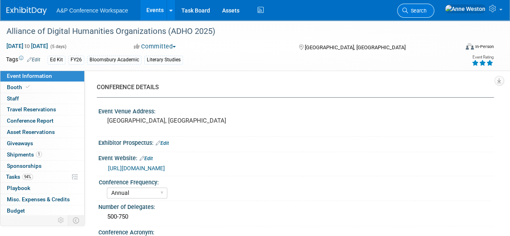
click at [427, 10] on span "Search" at bounding box center [417, 11] width 19 height 6
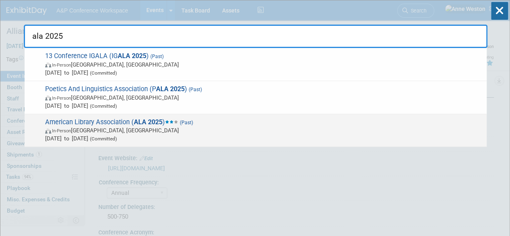
type input "ala 2025"
click at [131, 122] on span "American Library Association ( ALA 2025 ) (Past) In-Person Philadelphia, PA Jun…" at bounding box center [263, 130] width 440 height 25
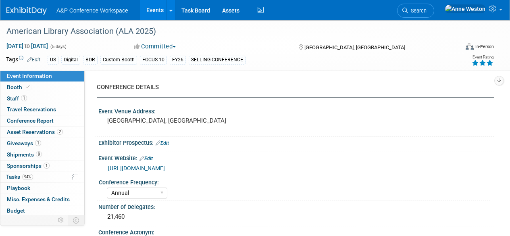
select select "Annual"
select select "Level 1"
select select "In-Person Booth"
select select "Libraries"
select select "Bloomsbury Digital Resources"
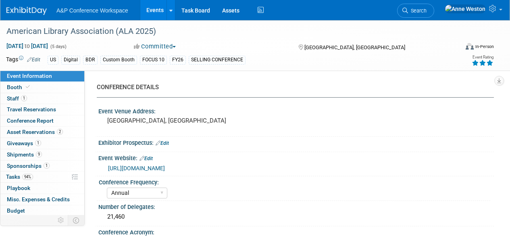
select select "[PERSON_NAME]"
select select "BDR Product Awareness and Trial Generation​"
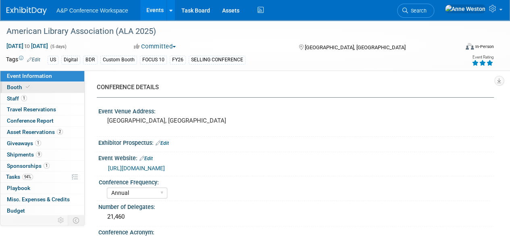
click at [31, 87] on link "Booth" at bounding box center [42, 87] width 84 height 11
select select "DIGI"
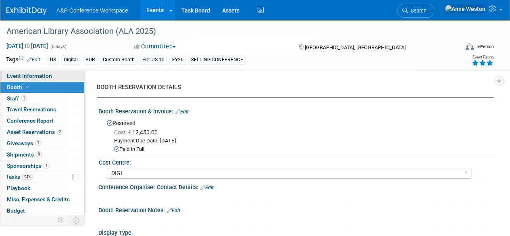
click at [44, 73] on span "Event Information" at bounding box center [29, 76] width 45 height 6
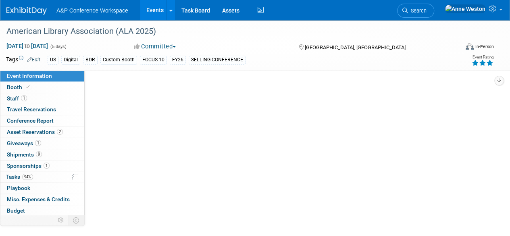
select select "Annual"
select select "Level 1"
select select "In-Person Booth"
select select "Libraries"
select select "Bloomsbury Digital Resources"
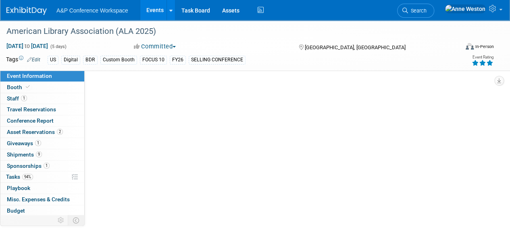
select select "[PERSON_NAME]"
select select "BDR Product Awareness and Trial Generation​"
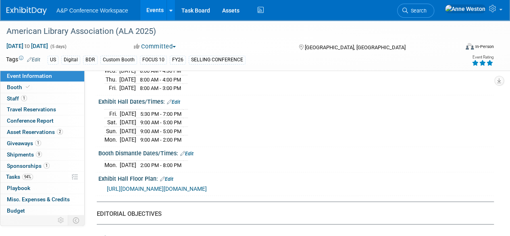
scroll to position [788, 0]
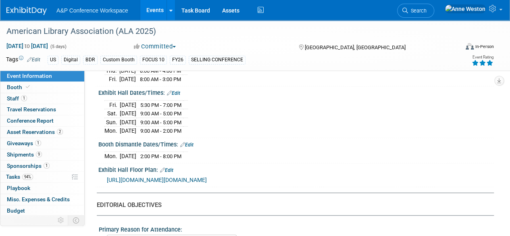
drag, startPoint x: 109, startPoint y: 130, endPoint x: 210, endPoint y: 75, distance: 115.5
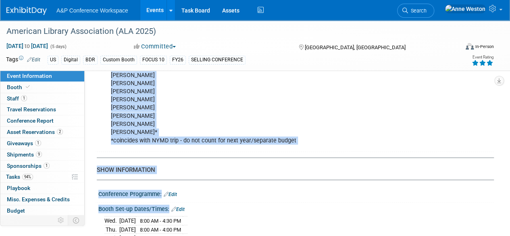
scroll to position [626, 0]
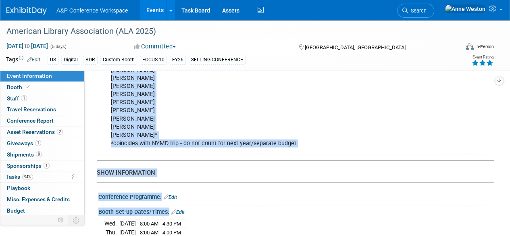
click at [290, 143] on div "[PERSON_NAME] [PERSON_NAME] [PERSON_NAME] [PERSON_NAME] [PERSON_NAME] [PERSON_N…" at bounding box center [260, 86] width 310 height 129
click at [292, 140] on div "[PERSON_NAME] [PERSON_NAME] [PERSON_NAME] [PERSON_NAME] [PERSON_NAME] [PERSON_N…" at bounding box center [260, 86] width 310 height 129
click at [241, 117] on div "[PERSON_NAME] [PERSON_NAME] [PERSON_NAME] [PERSON_NAME] [PERSON_NAME] [PERSON_N…" at bounding box center [260, 86] width 310 height 129
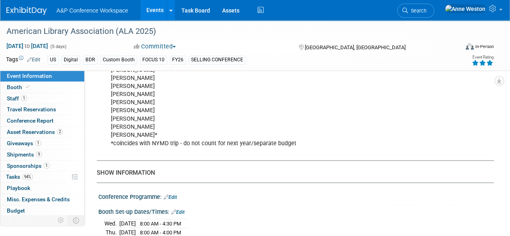
drag, startPoint x: 152, startPoint y: 124, endPoint x: 113, endPoint y: 73, distance: 64.7
click at [112, 73] on div "[PERSON_NAME] [PERSON_NAME] [PERSON_NAME] [PERSON_NAME] [PERSON_NAME] [PERSON_N…" at bounding box center [260, 86] width 310 height 129
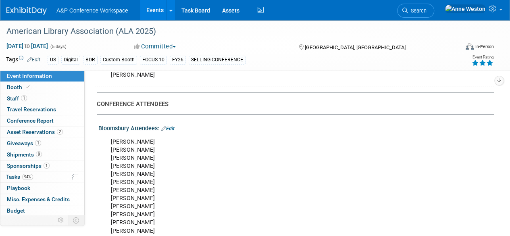
scroll to position [506, 0]
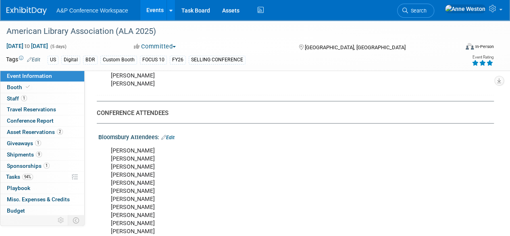
click at [173, 135] on link "Edit" at bounding box center [167, 138] width 13 height 6
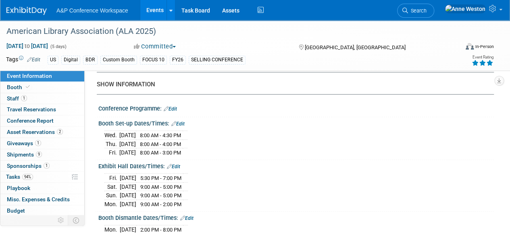
scroll to position [809, 0]
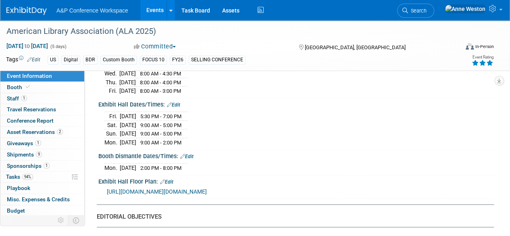
drag, startPoint x: 111, startPoint y: -154, endPoint x: 209, endPoint y: 105, distance: 277.1
click at [245, 129] on div "[DATE] 5:30 PM - 7:00 PM [DATE] 9:00 AM - 5:00 PM Sun." at bounding box center [295, 128] width 383 height 37
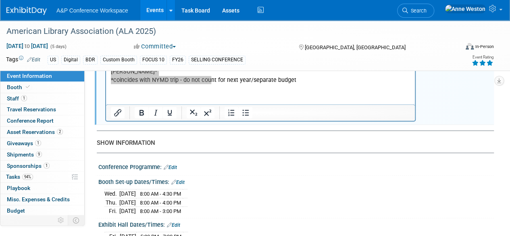
scroll to position [608, 0]
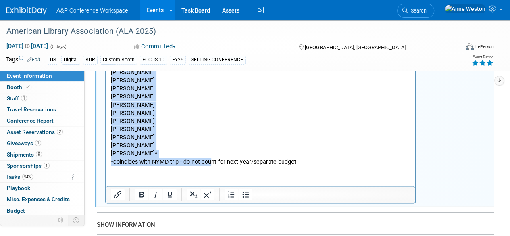
click at [183, 149] on p "[PERSON_NAME] [PERSON_NAME] [PERSON_NAME] [PERSON_NAME] [PERSON_NAME] [PERSON_N…" at bounding box center [261, 104] width 300 height 121
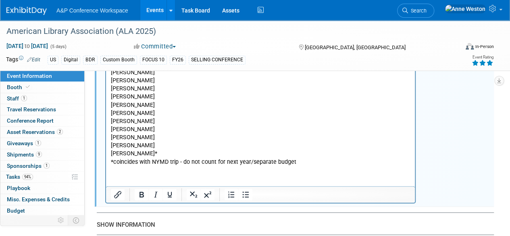
drag, startPoint x: 156, startPoint y: 142, endPoint x: 79, endPoint y: 56, distance: 115.7
click at [106, 56] on html "[PERSON_NAME] [PERSON_NAME] [PERSON_NAME] [PERSON_NAME] [PERSON_NAME] [PERSON_N…" at bounding box center [260, 103] width 309 height 125
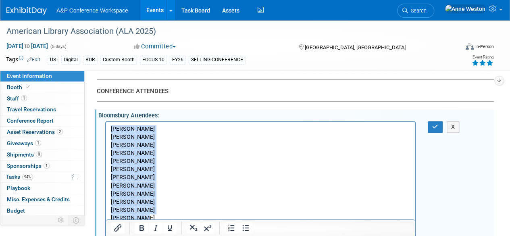
drag, startPoint x: 111, startPoint y: 128, endPoint x: 167, endPoint y: 216, distance: 104.3
click at [167, 216] on p "[PERSON_NAME] [PERSON_NAME] [PERSON_NAME] [PERSON_NAME] [PERSON_NAME] [PERSON_N…" at bounding box center [261, 185] width 300 height 121
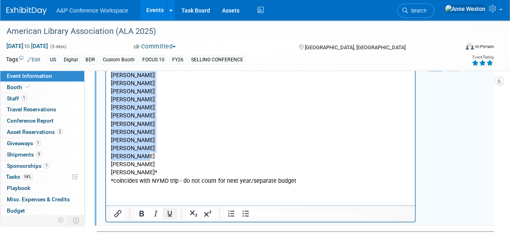
scroll to position [608, 0]
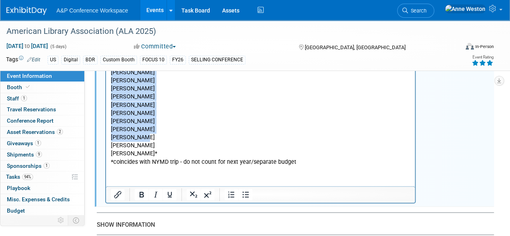
drag, startPoint x: 156, startPoint y: 145, endPoint x: 225, endPoint y: 108, distance: 78.3
click at [108, 45] on html "[PERSON_NAME] [PERSON_NAME] [PERSON_NAME] [PERSON_NAME] [PERSON_NAME] [PERSON_N…" at bounding box center [260, 103] width 309 height 125
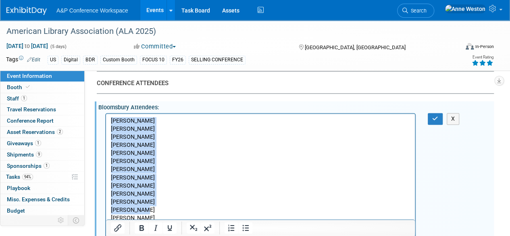
scroll to position [487, 0]
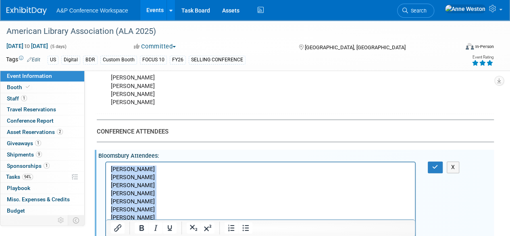
copy p "[PERSON_NAME] [PERSON_NAME] [PERSON_NAME] [PERSON_NAME] [PERSON_NAME] [PERSON_N…"
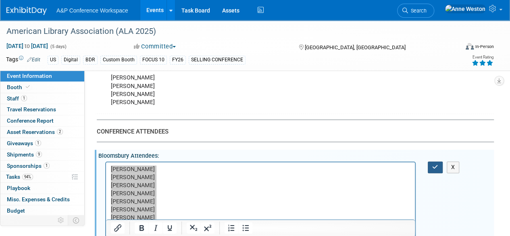
click at [435, 164] on icon "button" at bounding box center [435, 167] width 6 height 6
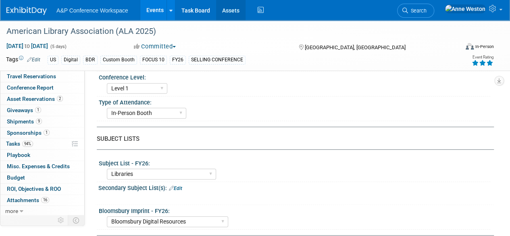
scroll to position [205, 0]
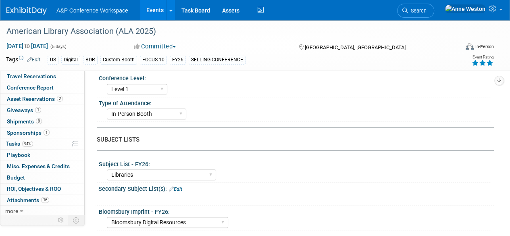
click at [297, 43] on div "[GEOGRAPHIC_DATA], [GEOGRAPHIC_DATA]" at bounding box center [353, 47] width 125 height 10
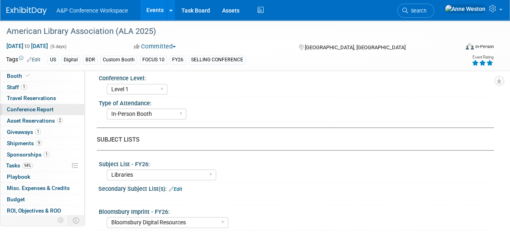
scroll to position [0, 0]
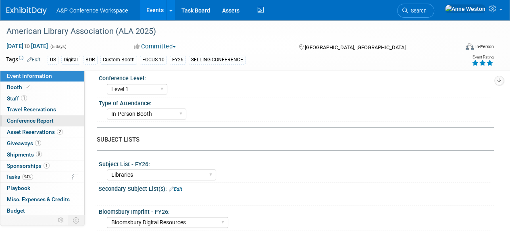
click at [58, 120] on link "Conference Report" at bounding box center [42, 120] width 84 height 11
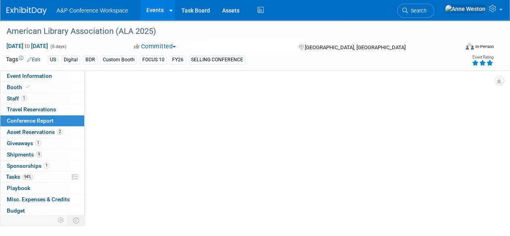
select select "YES"
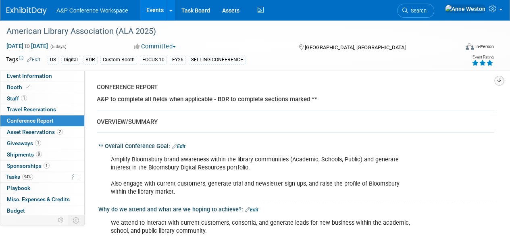
click at [501, 79] on button "button" at bounding box center [499, 81] width 10 height 10
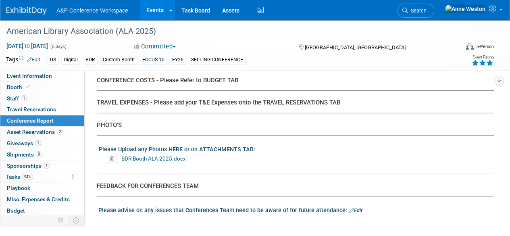
scroll to position [2738, 0]
